Goal: Task Accomplishment & Management: Use online tool/utility

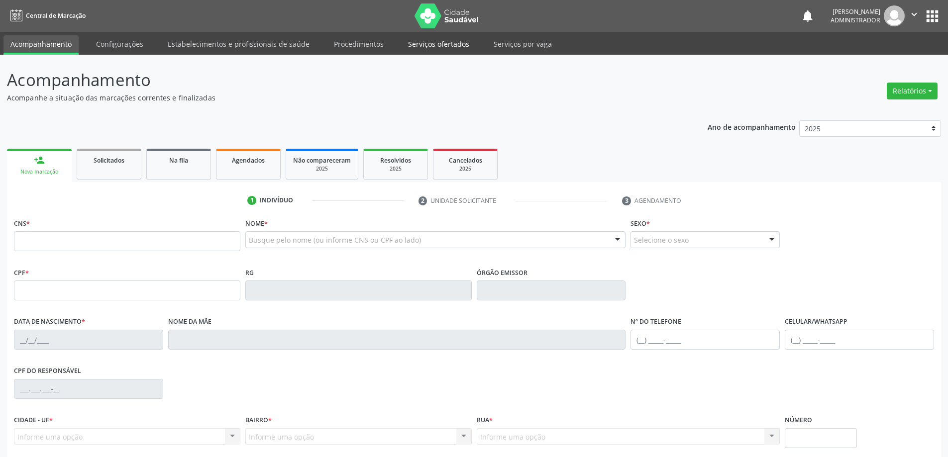
click at [427, 40] on link "Serviços ofertados" at bounding box center [438, 43] width 75 height 17
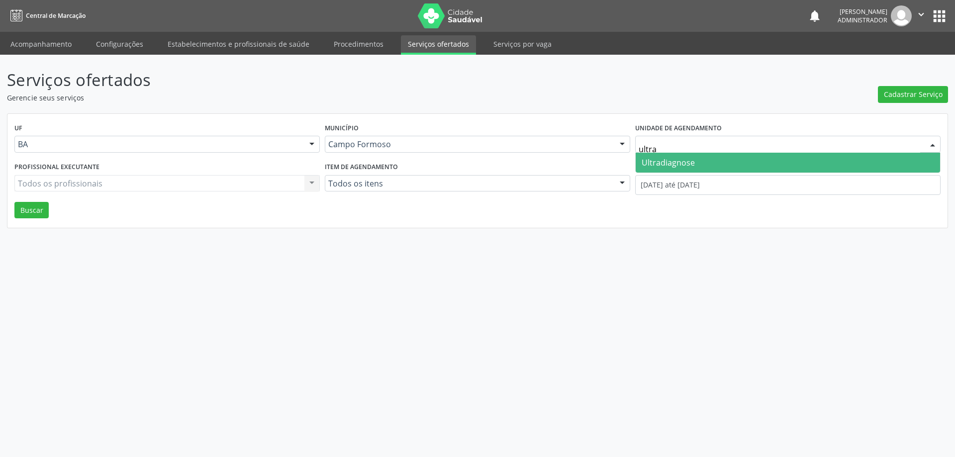
type input "ultrad"
click at [676, 163] on span "Ultradiagnose" at bounding box center [668, 162] width 53 height 11
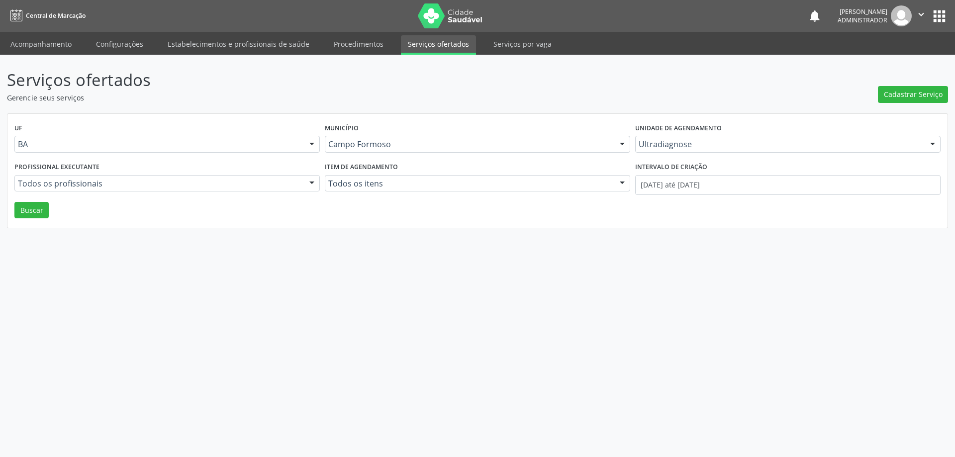
click at [311, 181] on div at bounding box center [311, 184] width 15 height 17
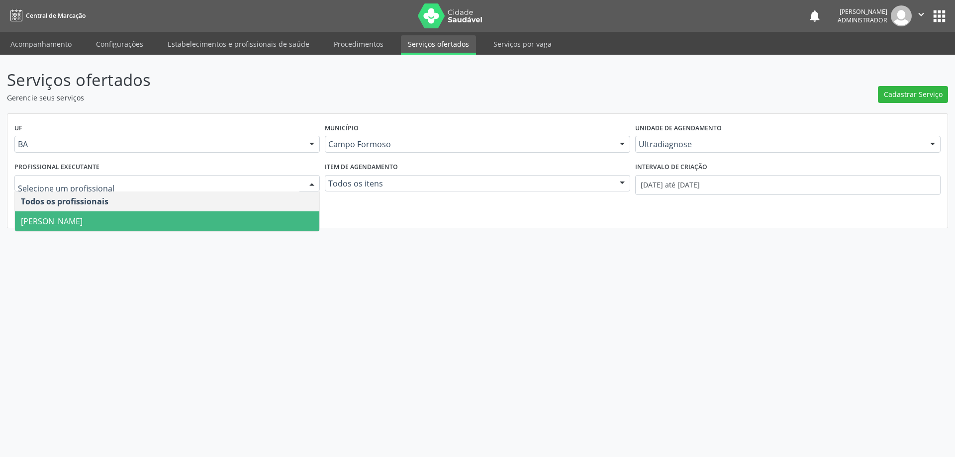
click at [298, 216] on span "[PERSON_NAME]" at bounding box center [167, 221] width 304 height 20
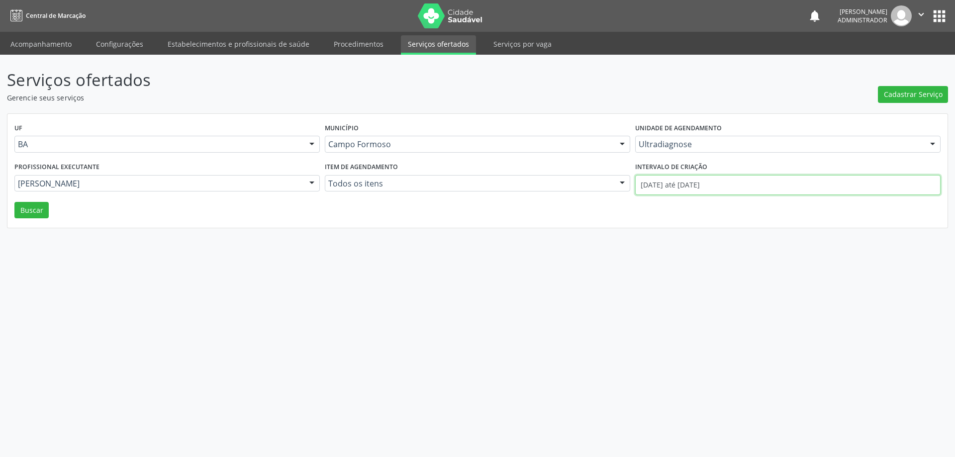
click at [657, 188] on input "01/09/2025 até 04/09/2025" at bounding box center [787, 185] width 305 height 20
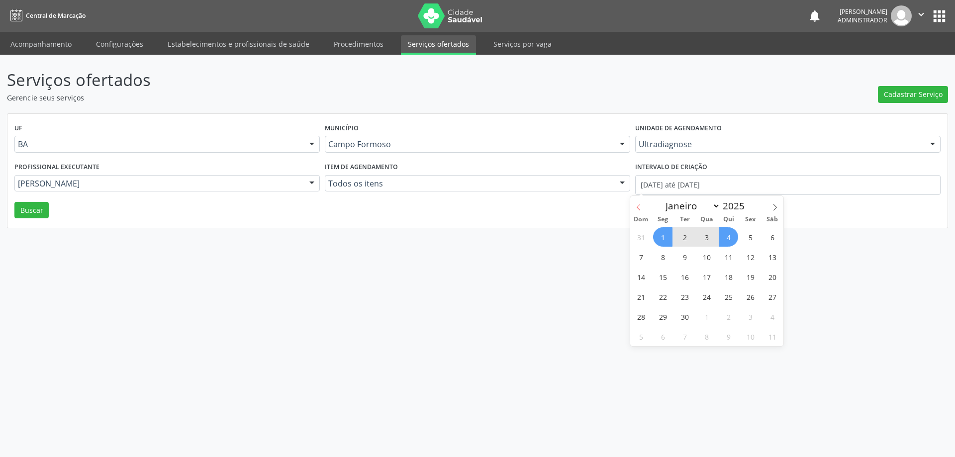
click at [632, 204] on span at bounding box center [638, 204] width 17 height 17
select select "7"
click at [756, 239] on span "1" at bounding box center [750, 236] width 19 height 19
type input "01/08/2025"
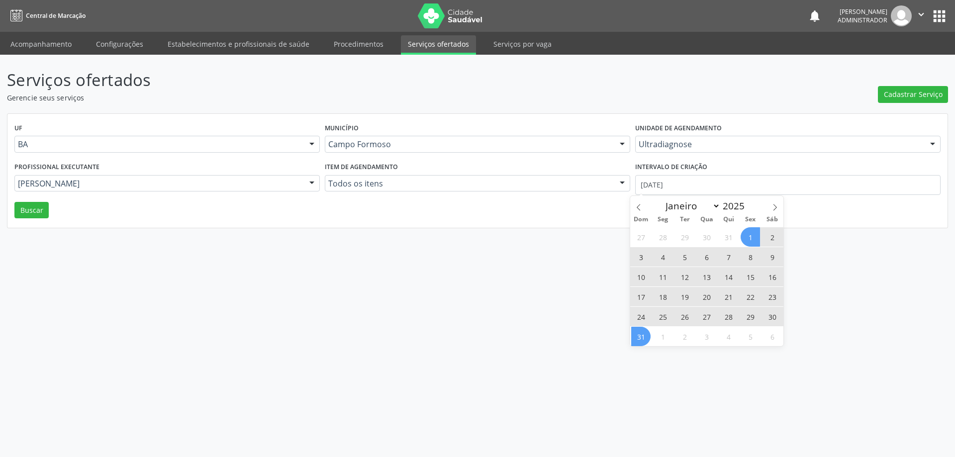
click at [640, 341] on span "31" at bounding box center [640, 336] width 19 height 19
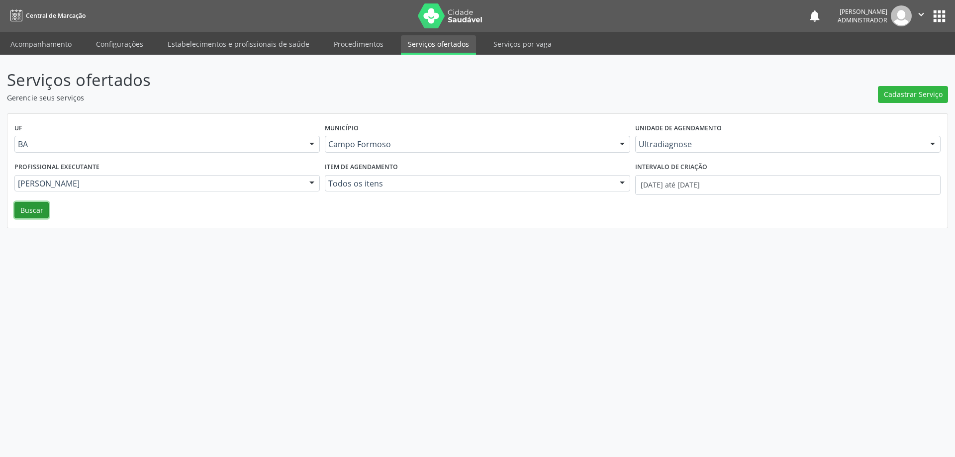
click at [40, 208] on button "Buscar" at bounding box center [31, 210] width 34 height 17
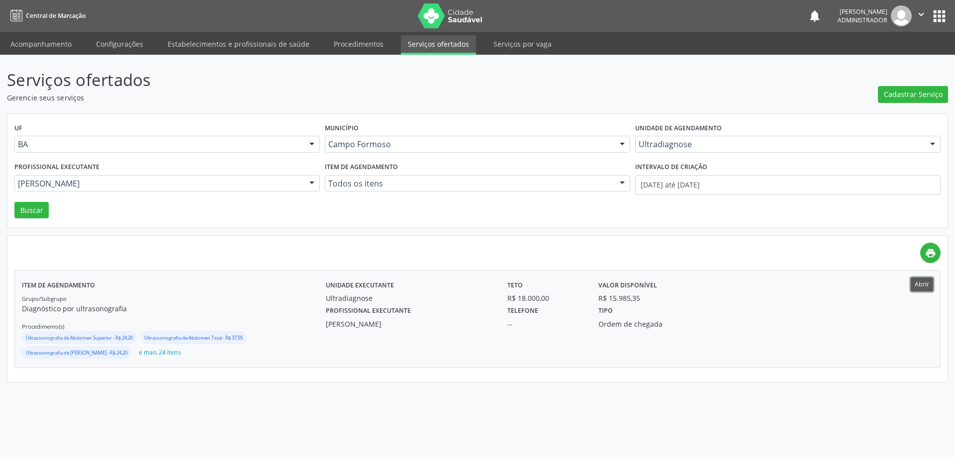
click at [924, 281] on button "Abrir" at bounding box center [922, 284] width 22 height 13
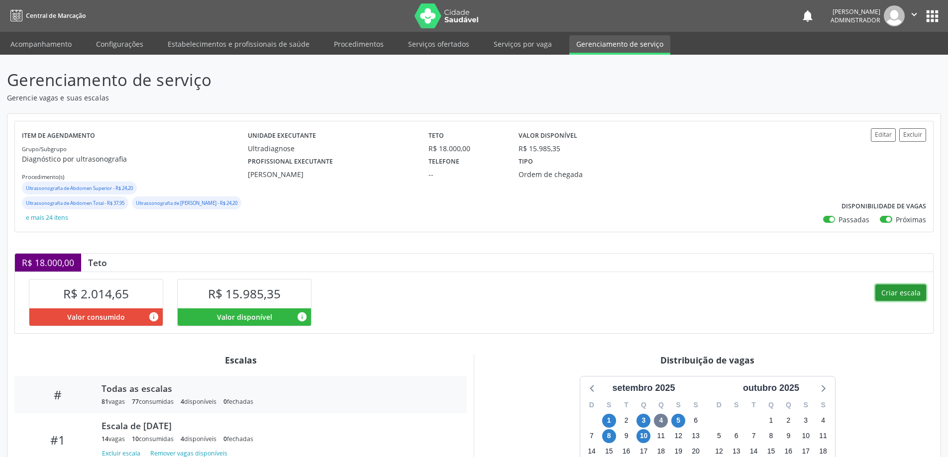
click at [902, 296] on button "Criar escala" at bounding box center [900, 293] width 51 height 17
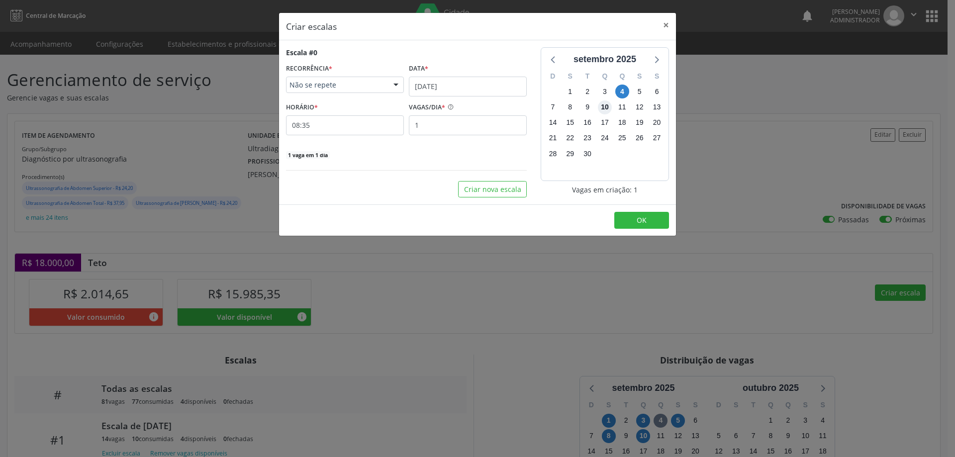
click at [605, 106] on span "10" at bounding box center [605, 107] width 14 height 14
click at [482, 82] on input "04/09/2025" at bounding box center [468, 87] width 118 height 20
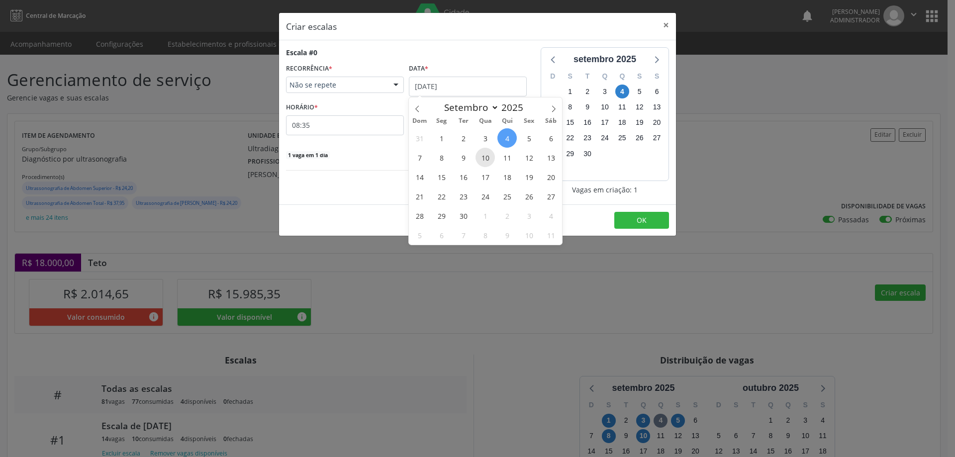
click at [489, 161] on span "10" at bounding box center [485, 157] width 19 height 19
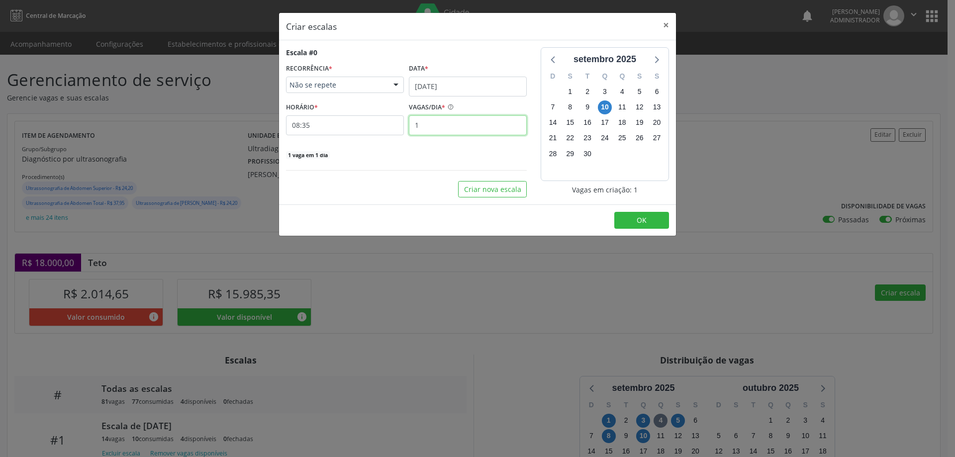
click at [433, 123] on input "1" at bounding box center [468, 125] width 118 height 20
type input "12"
click at [396, 123] on input "08:35" at bounding box center [345, 125] width 118 height 20
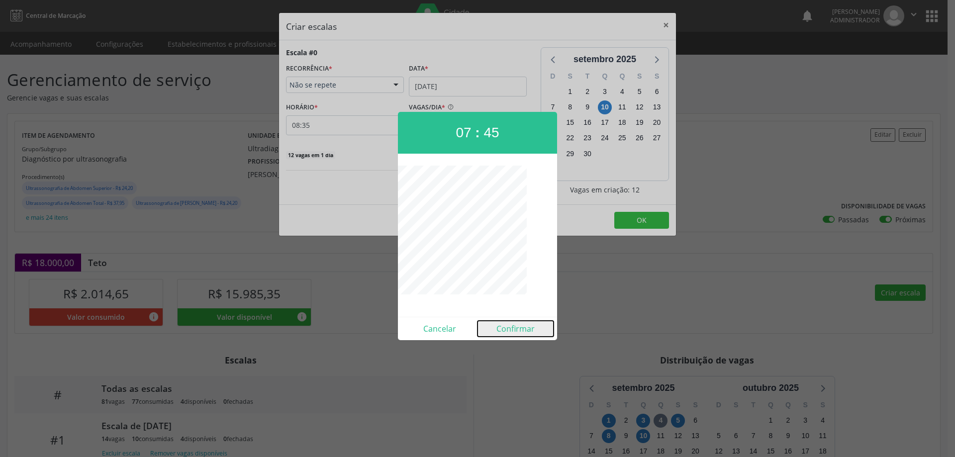
click at [520, 328] on button "Confirmar" at bounding box center [516, 329] width 76 height 16
type input "07:45"
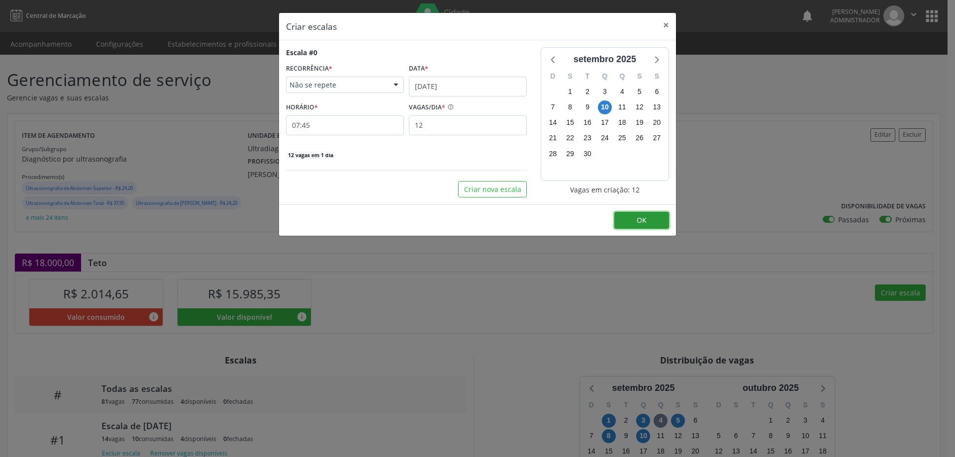
click at [631, 212] on button "OK" at bounding box center [641, 220] width 55 height 17
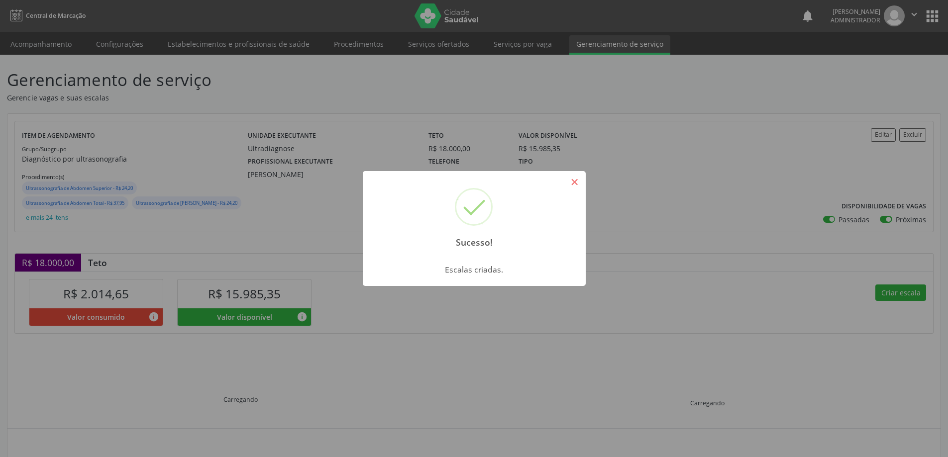
click at [577, 184] on button "×" at bounding box center [574, 182] width 17 height 17
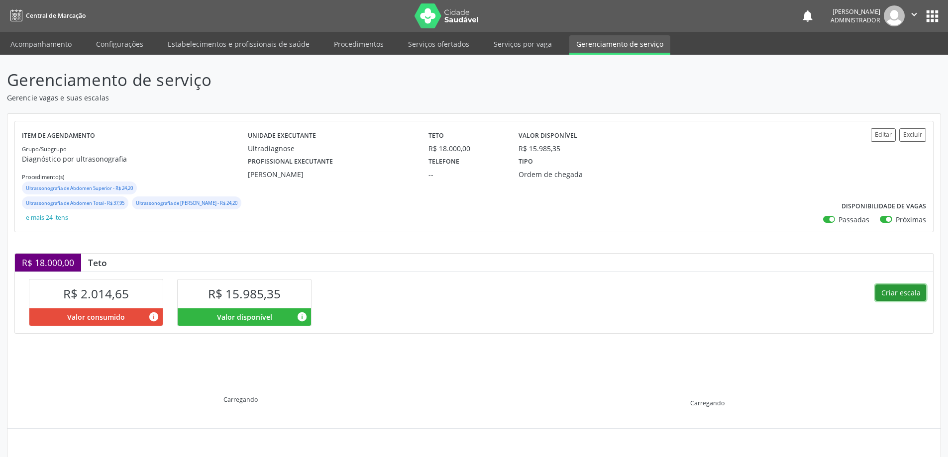
click at [902, 291] on button "Criar escala" at bounding box center [900, 293] width 51 height 17
select select "8"
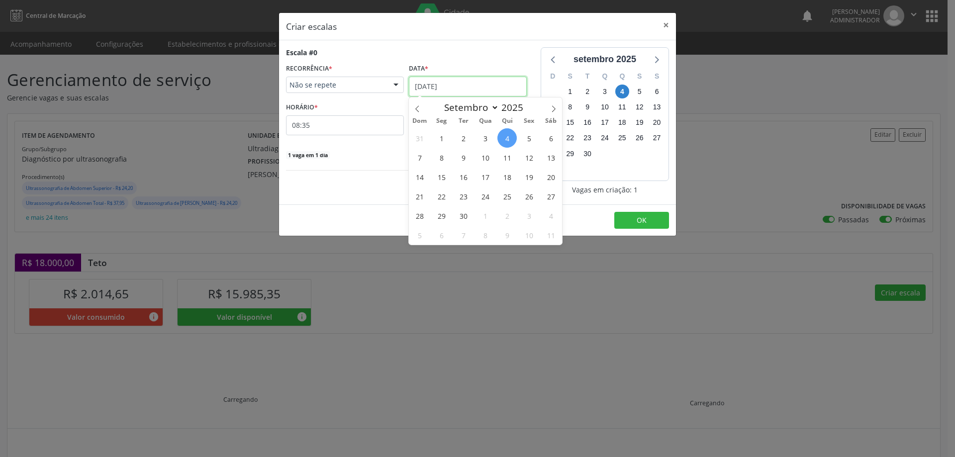
click at [440, 84] on input "04/09/2025" at bounding box center [468, 87] width 118 height 20
click at [488, 159] on span "10" at bounding box center [485, 157] width 19 height 19
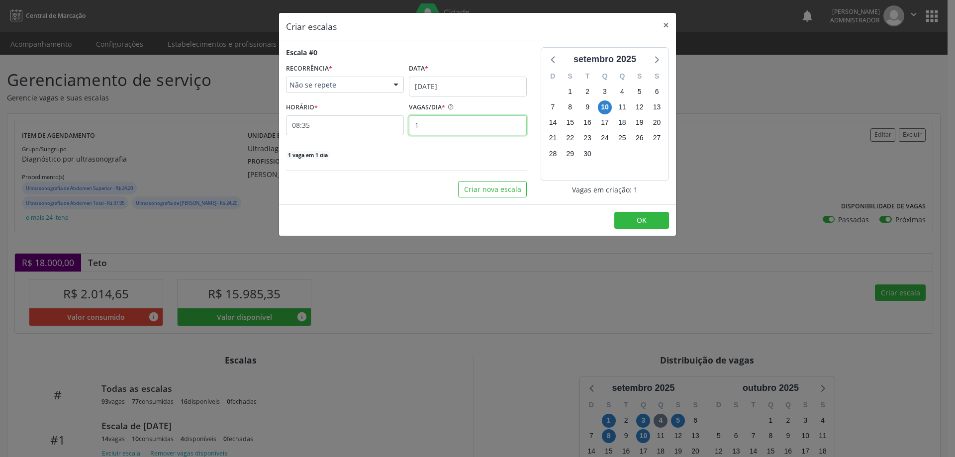
click at [434, 124] on input "1" at bounding box center [468, 125] width 118 height 20
type input "16"
click at [367, 122] on input "08:35" at bounding box center [345, 125] width 118 height 20
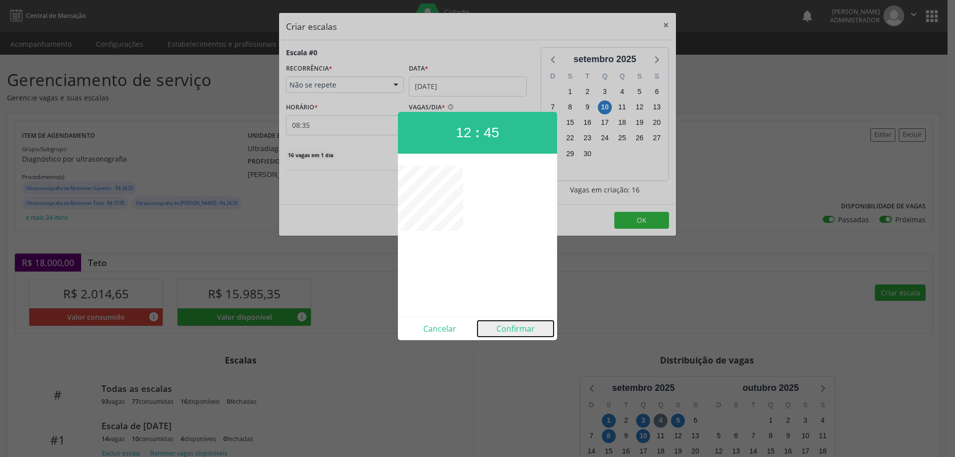
click at [516, 333] on button "Confirmar" at bounding box center [516, 329] width 76 height 16
type input "12:45"
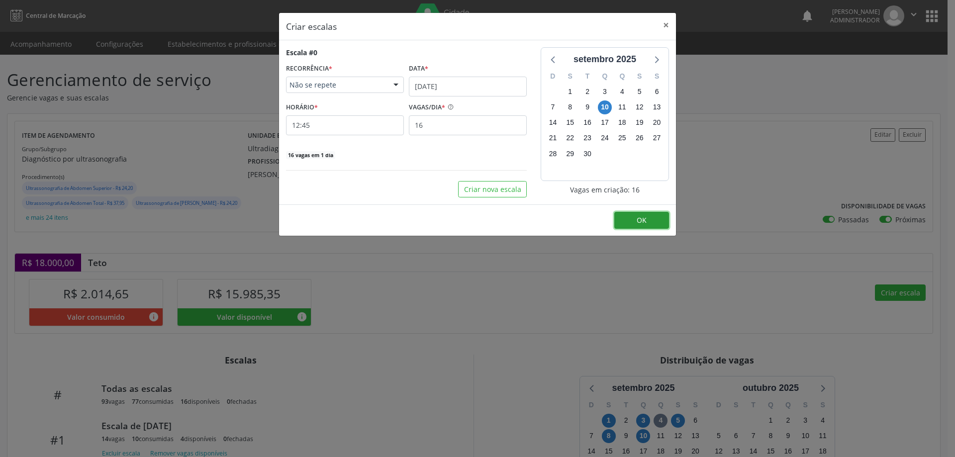
click at [643, 218] on span "OK" at bounding box center [642, 219] width 10 height 9
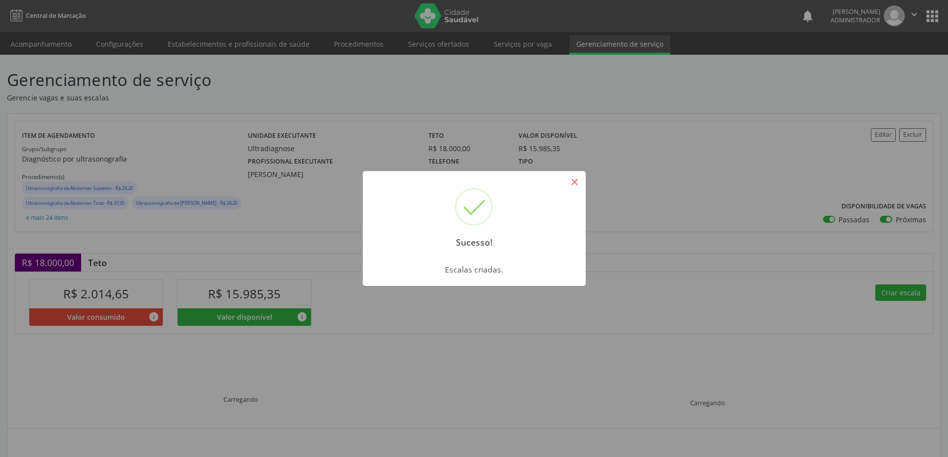
click at [575, 182] on button "×" at bounding box center [574, 182] width 17 height 17
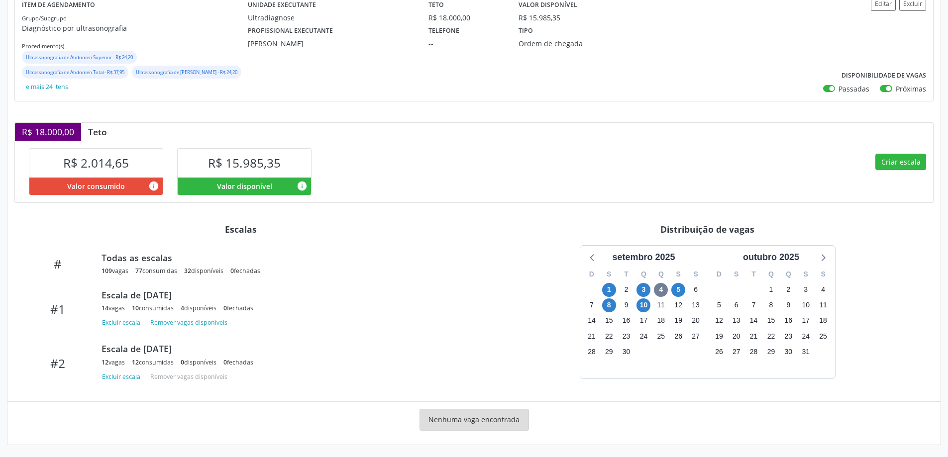
scroll to position [134, 0]
